Goal: Task Accomplishment & Management: Use online tool/utility

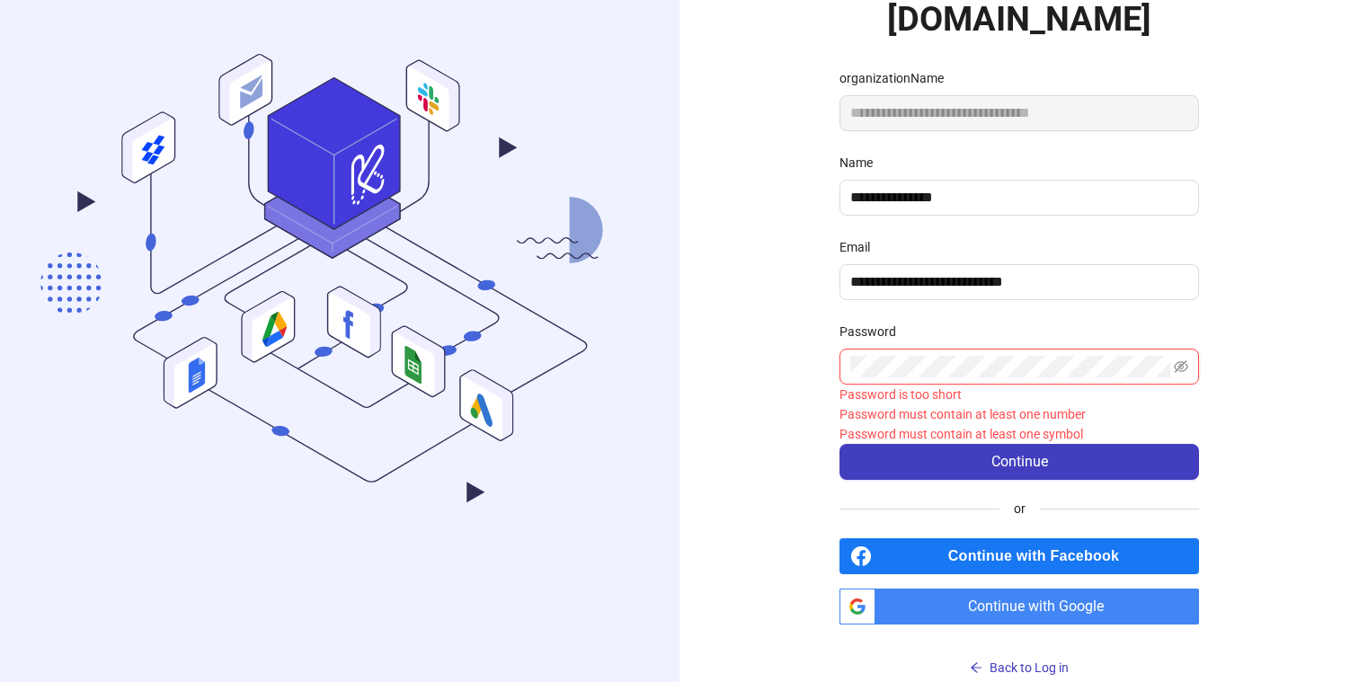
scroll to position [166, 0]
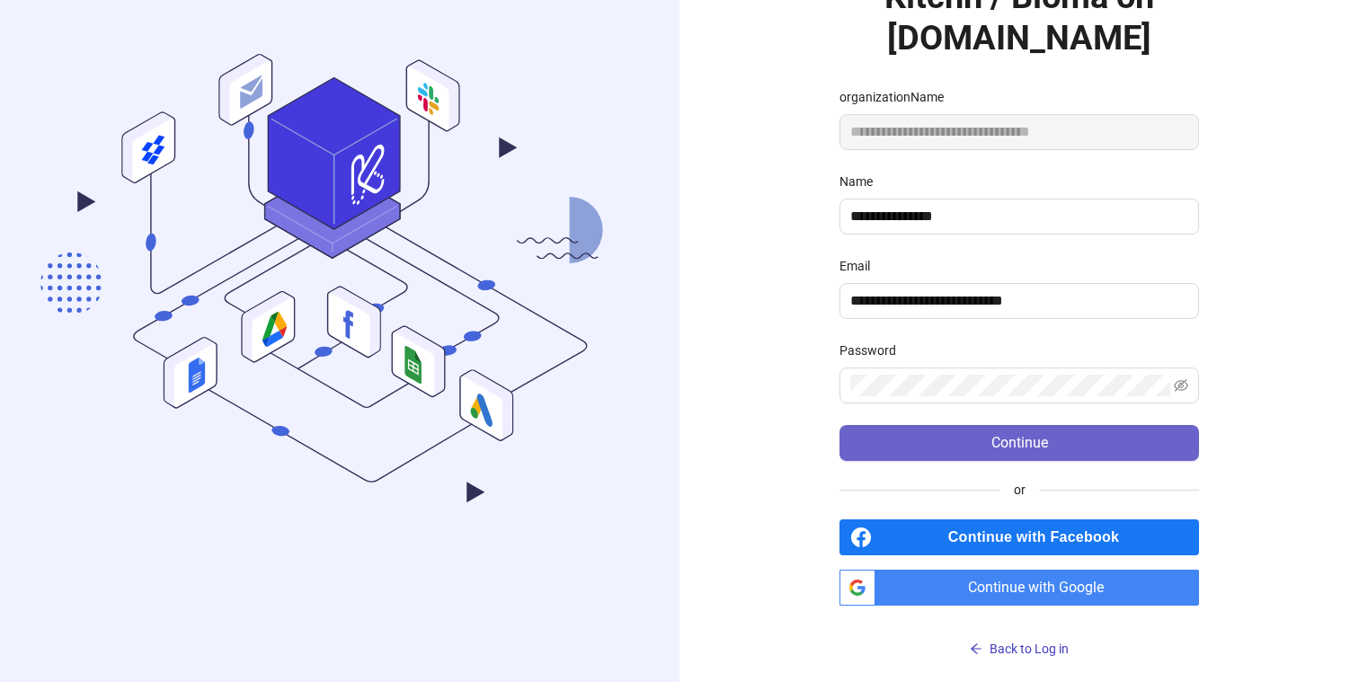
click at [973, 433] on button "Continue" at bounding box center [1020, 443] width 360 height 36
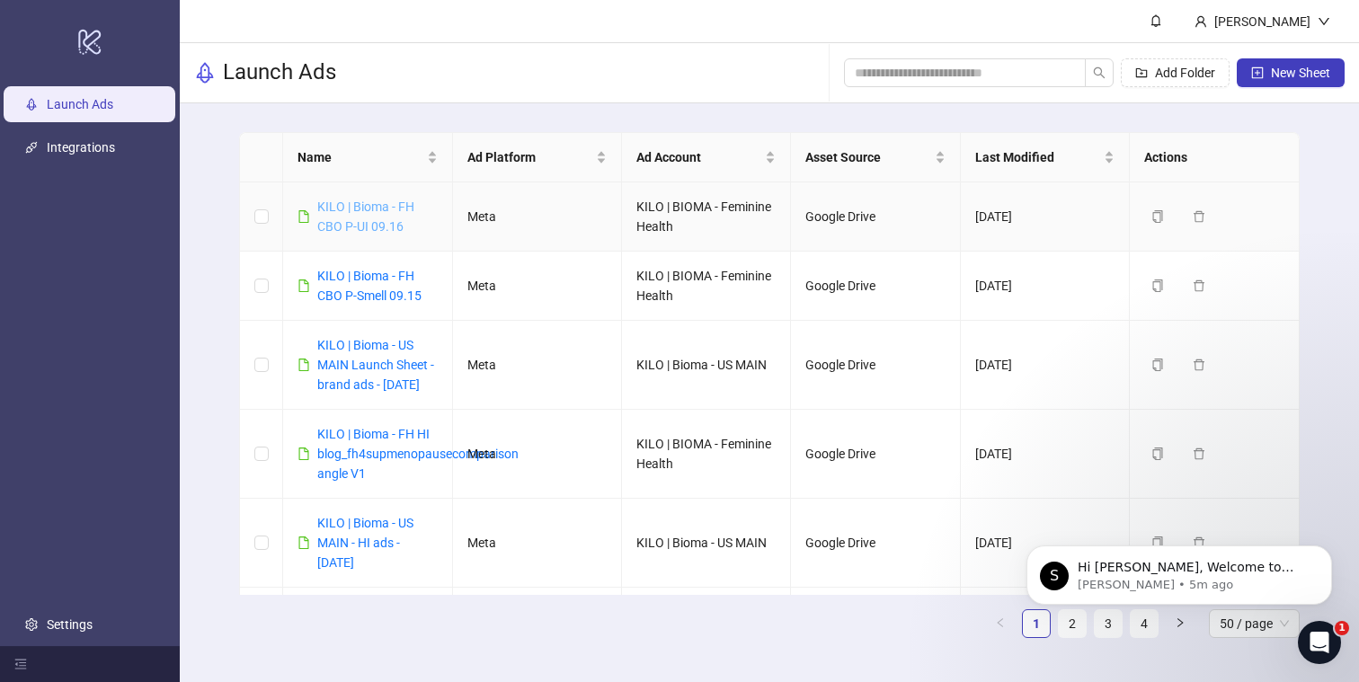
click at [349, 213] on link "KILO | Bioma - FH CBO P-UI 09.16" at bounding box center [365, 217] width 97 height 34
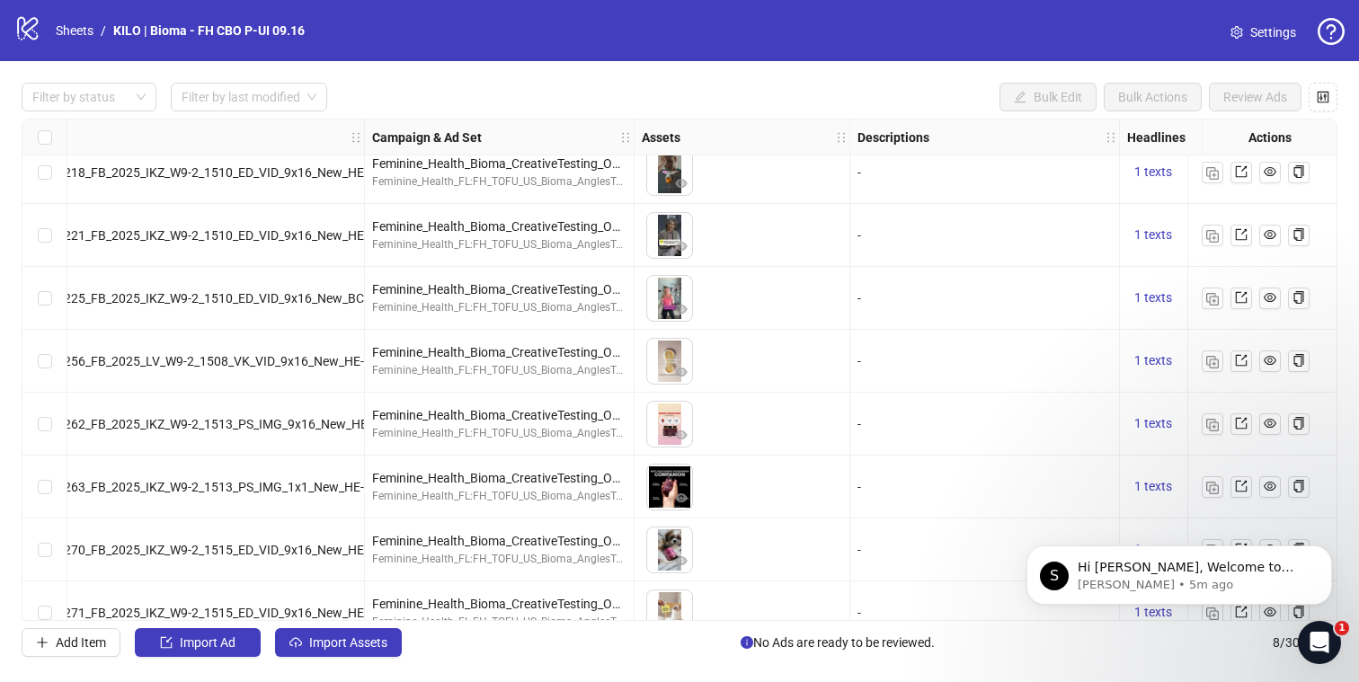
scroll to position [14, 0]
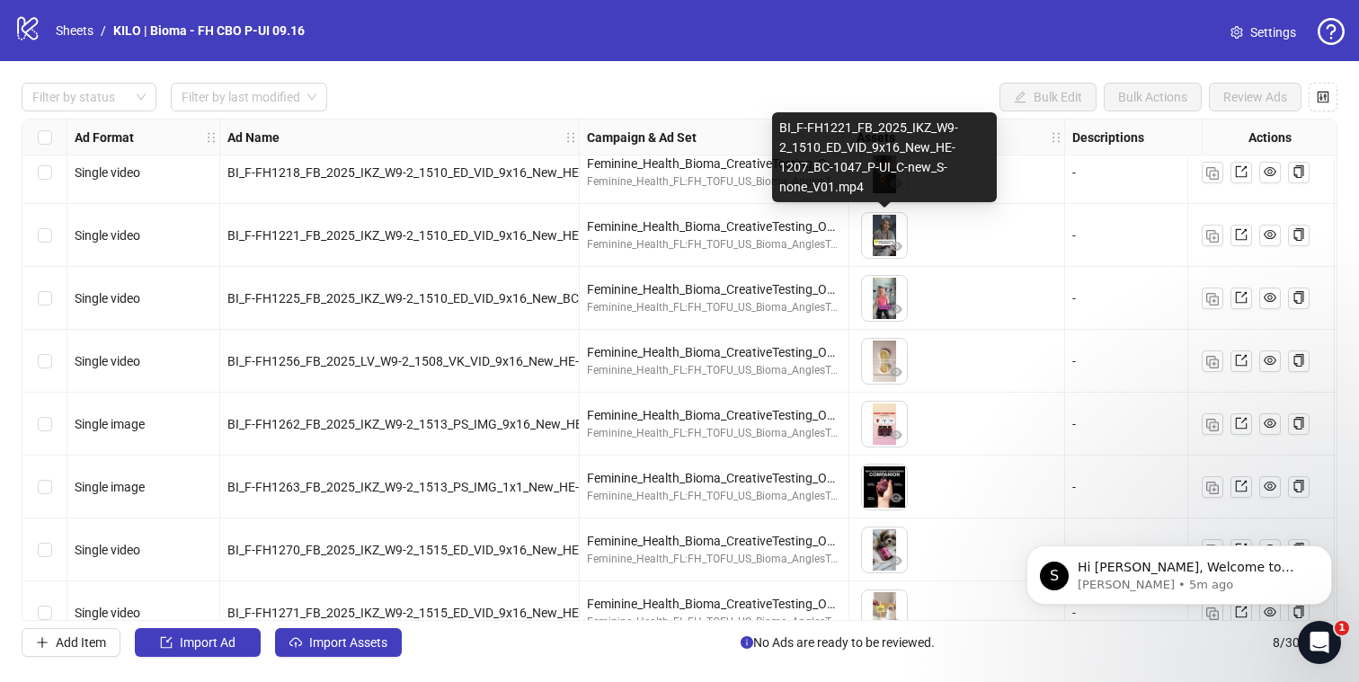
click at [879, 238] on img at bounding box center [884, 235] width 45 height 45
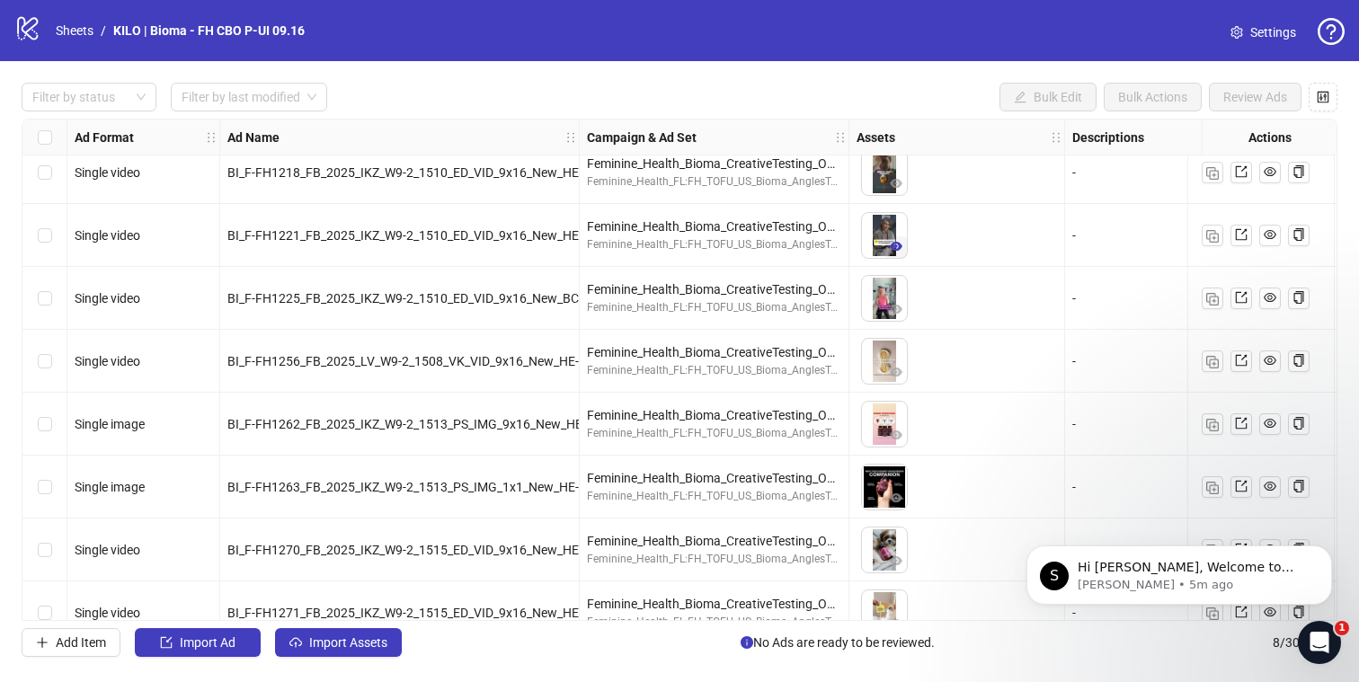
click at [899, 244] on icon "eye" at bounding box center [896, 246] width 13 height 9
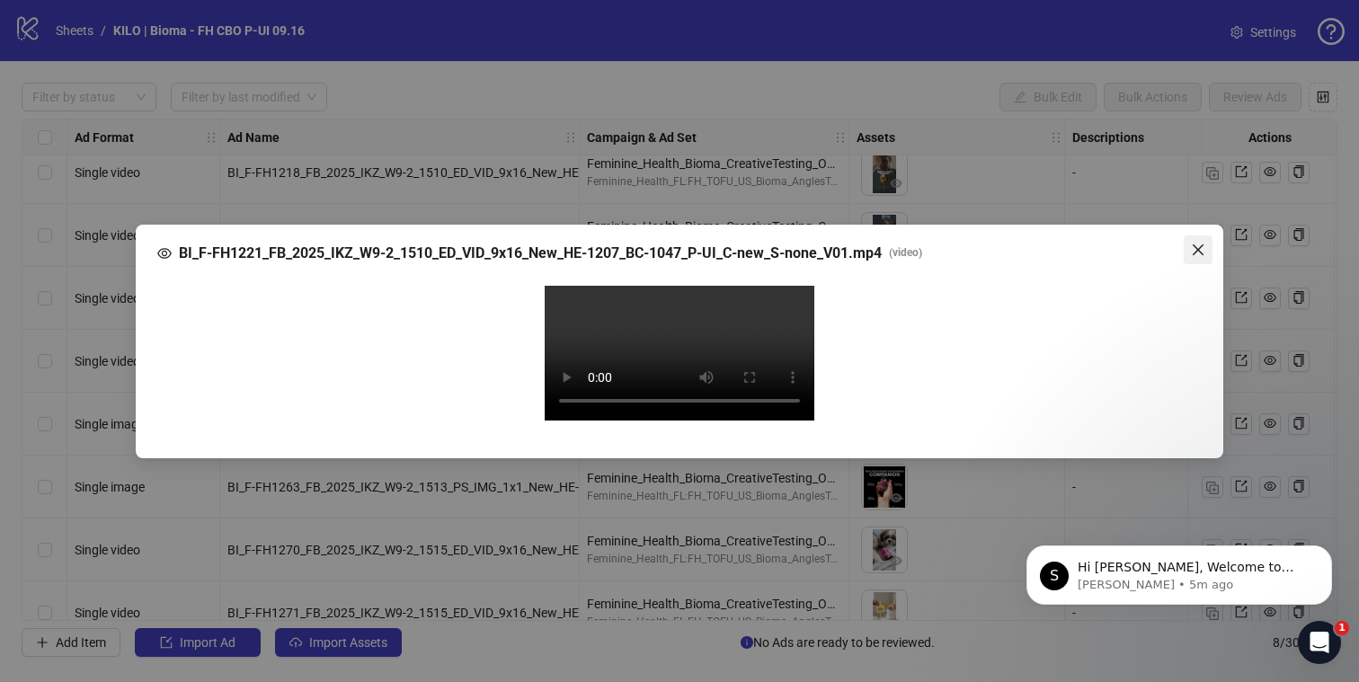
click at [1195, 243] on icon "close" at bounding box center [1198, 250] width 14 height 14
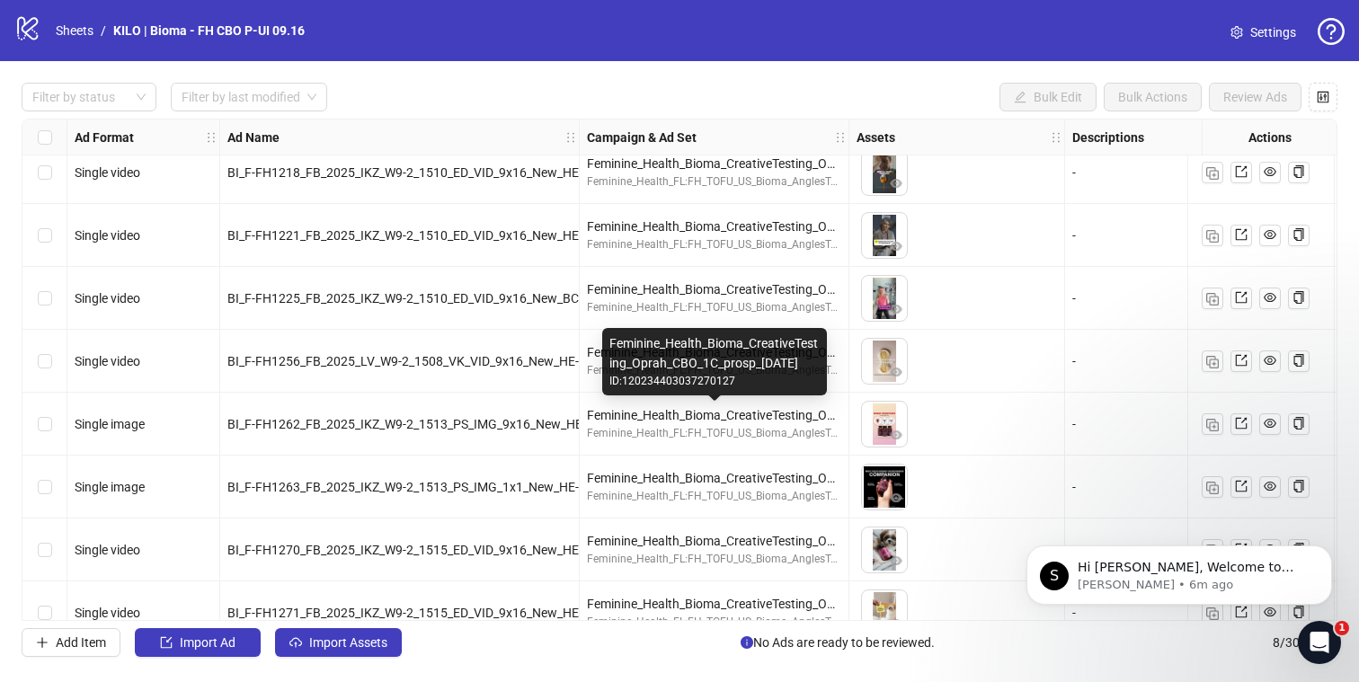
scroll to position [46, 0]
